Goal: Use online tool/utility: Utilize a website feature to perform a specific function

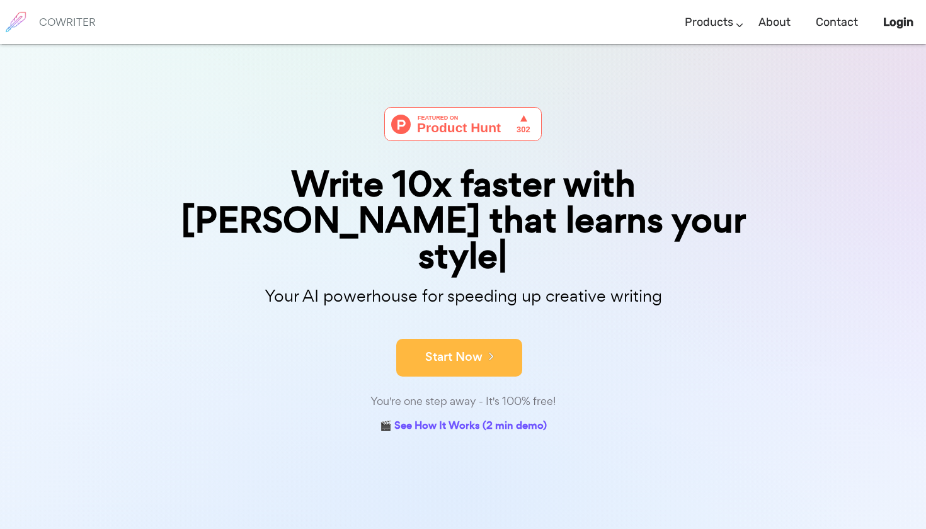
click at [434, 339] on button "Start Now" at bounding box center [459, 358] width 126 height 38
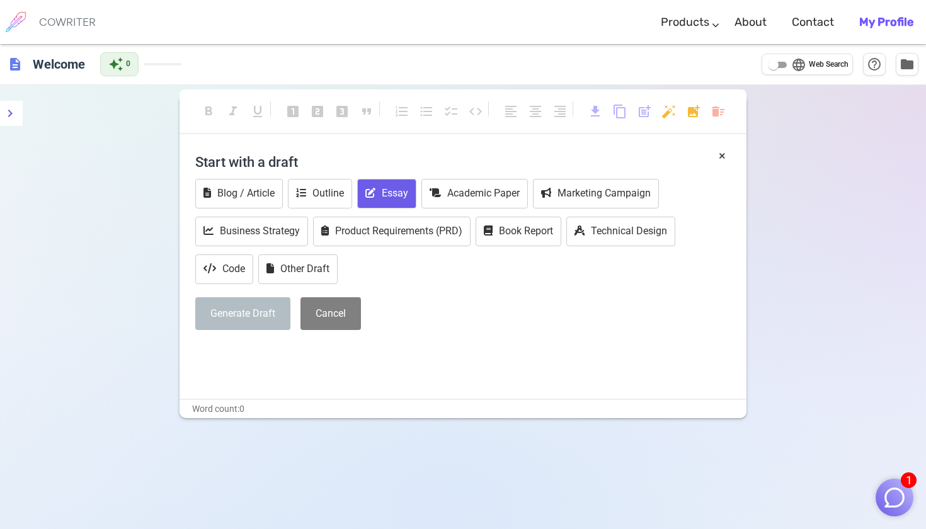
click at [383, 195] on button "Essay" at bounding box center [386, 194] width 59 height 30
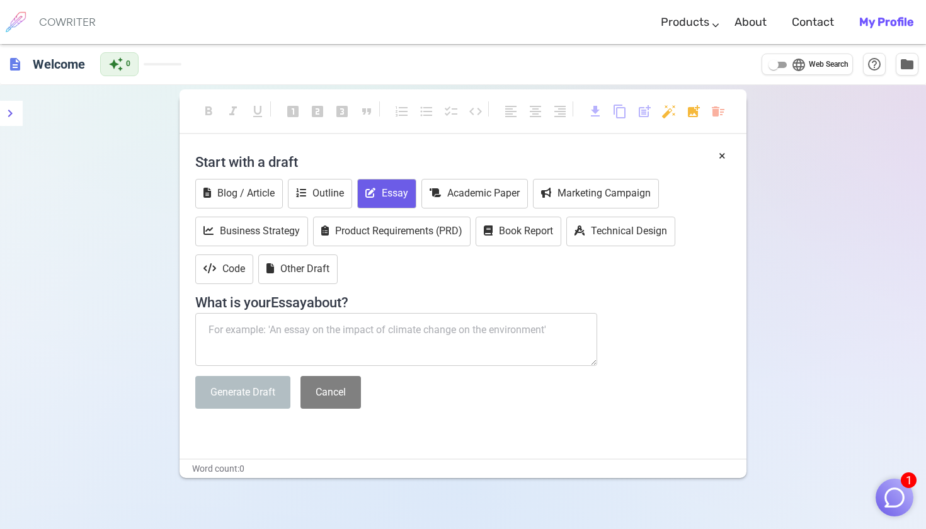
click at [273, 329] on textarea at bounding box center [396, 339] width 402 height 53
paste textarea "Lor ips’d sitame consect adi elitse doe tem incid utlaboree dolo mag ali en adm…"
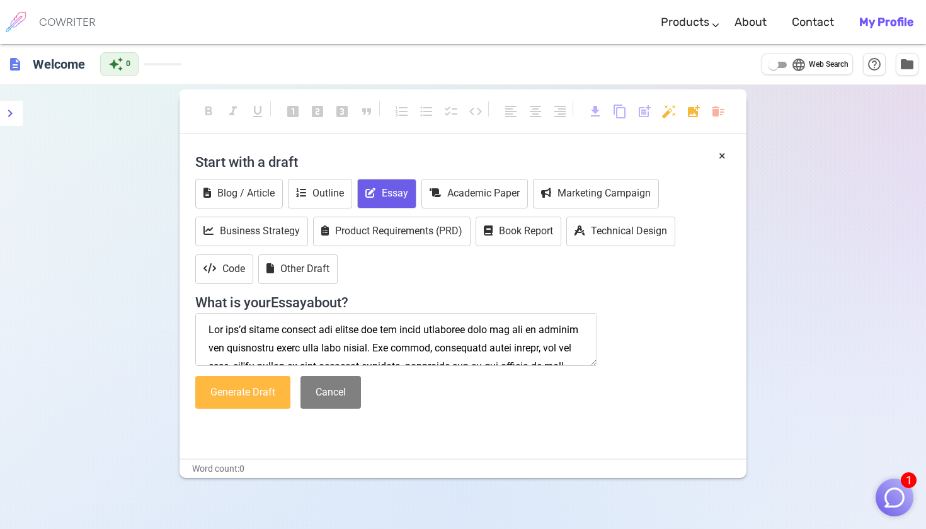
type textarea "Lor ips’d sitame consect adi elitse doe tem incid utlaboree dolo mag ali en adm…"
click at [234, 389] on button "Generate Draft" at bounding box center [242, 392] width 95 height 33
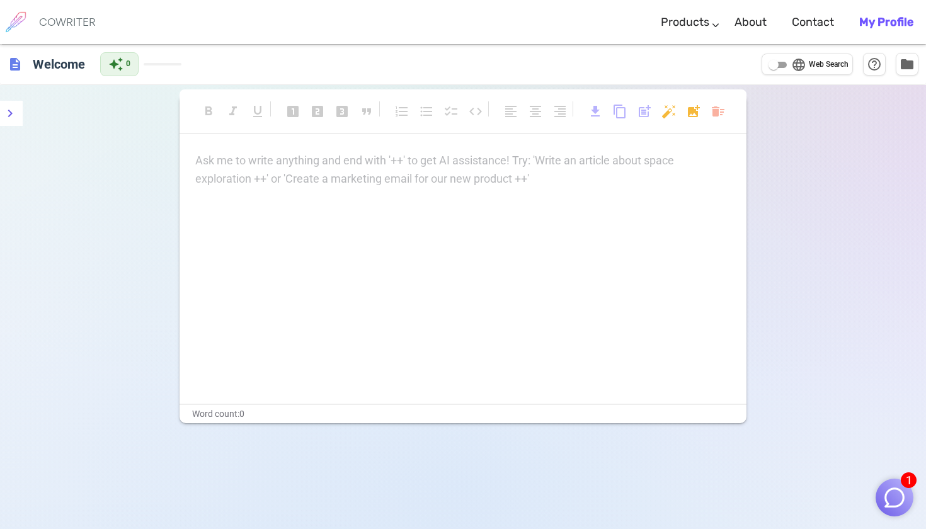
click at [276, 179] on div "Ask me to write anything and end with '++' to get AI assistance! Try: 'Write an…" at bounding box center [462, 169] width 535 height 35
click at [287, 179] on div "Ask me to write anything and end with '++' to get AI assistance! Try: 'Write an…" at bounding box center [462, 169] width 535 height 35
click at [496, 499] on icon "Close" at bounding box center [494, 499] width 13 height 13
